Goal: Navigation & Orientation: Find specific page/section

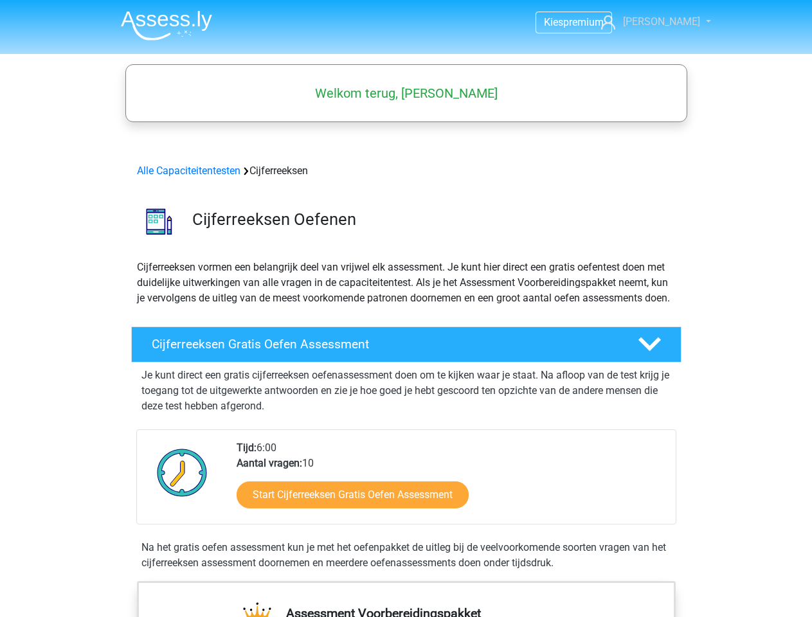
click at [666, 22] on span "[PERSON_NAME]" at bounding box center [661, 21] width 77 height 12
